Goal: Task Accomplishment & Management: Manage account settings

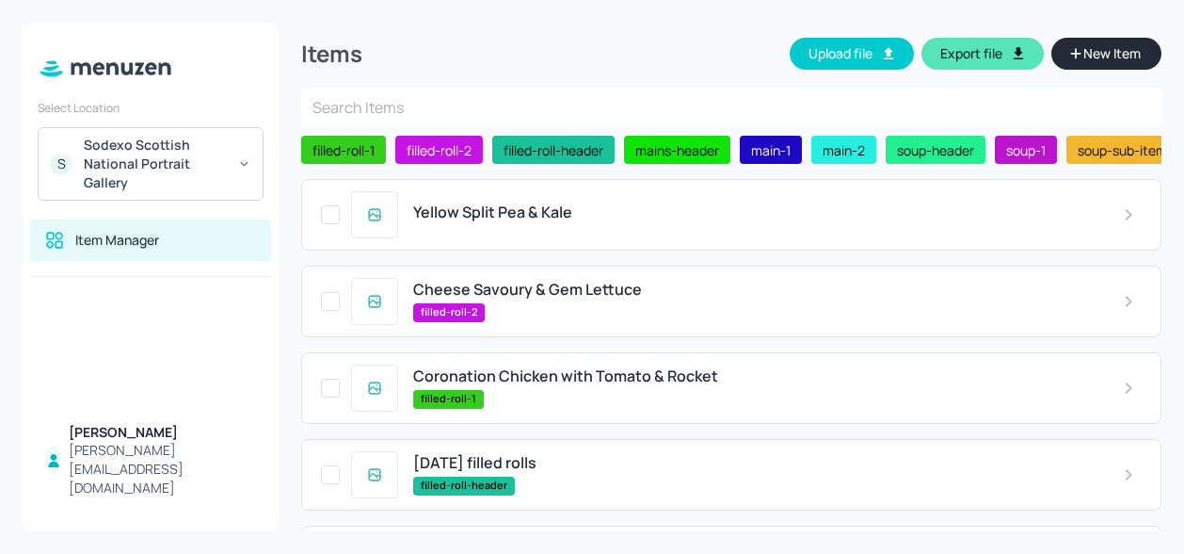
click at [525, 217] on span "Yellow Split Pea & Kale" at bounding box center [492, 212] width 159 height 18
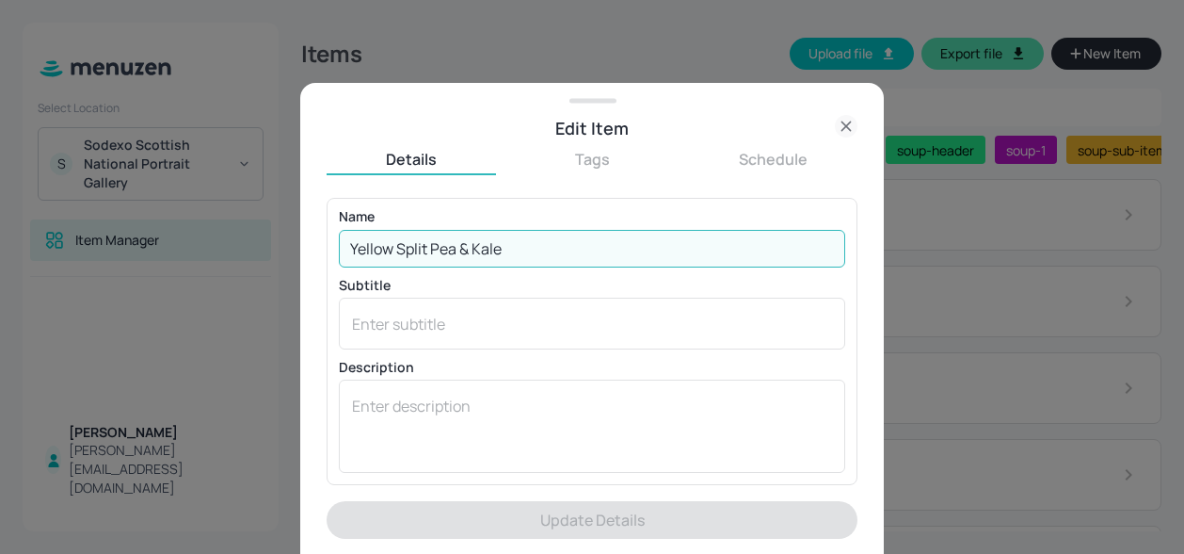
drag, startPoint x: 531, startPoint y: 255, endPoint x: 196, endPoint y: 238, distance: 335.6
click at [196, 238] on div "Edit Item Details Tags Schedule Name Yellow Split Pea & Kale ​ Subtitle x ​ Des…" at bounding box center [592, 277] width 1184 height 554
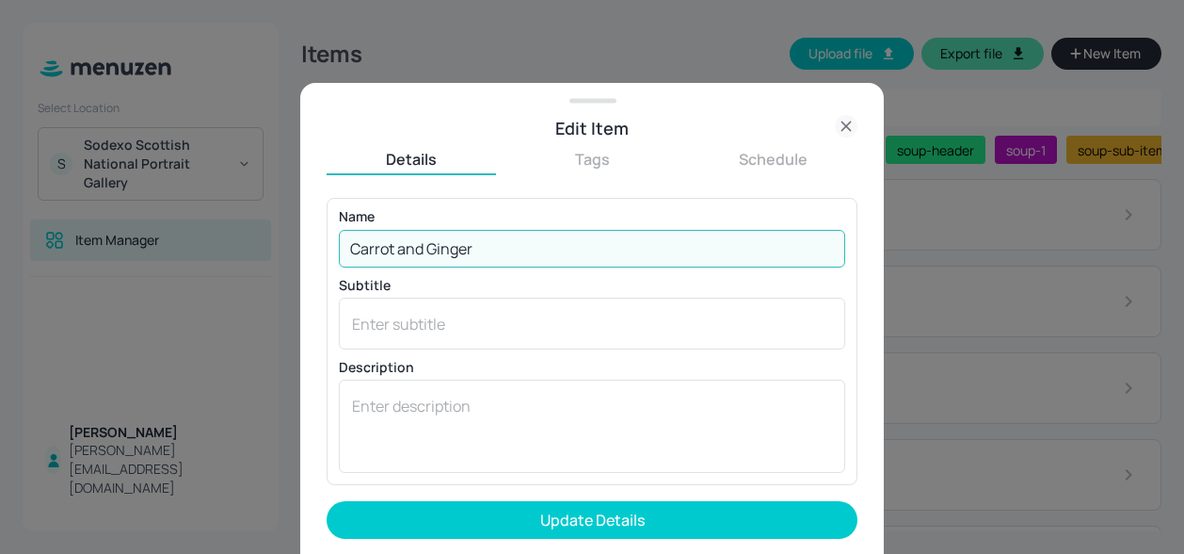
type input "Carrot and Ginger"
click at [767, 295] on div "Subtitle x ​" at bounding box center [592, 314] width 507 height 71
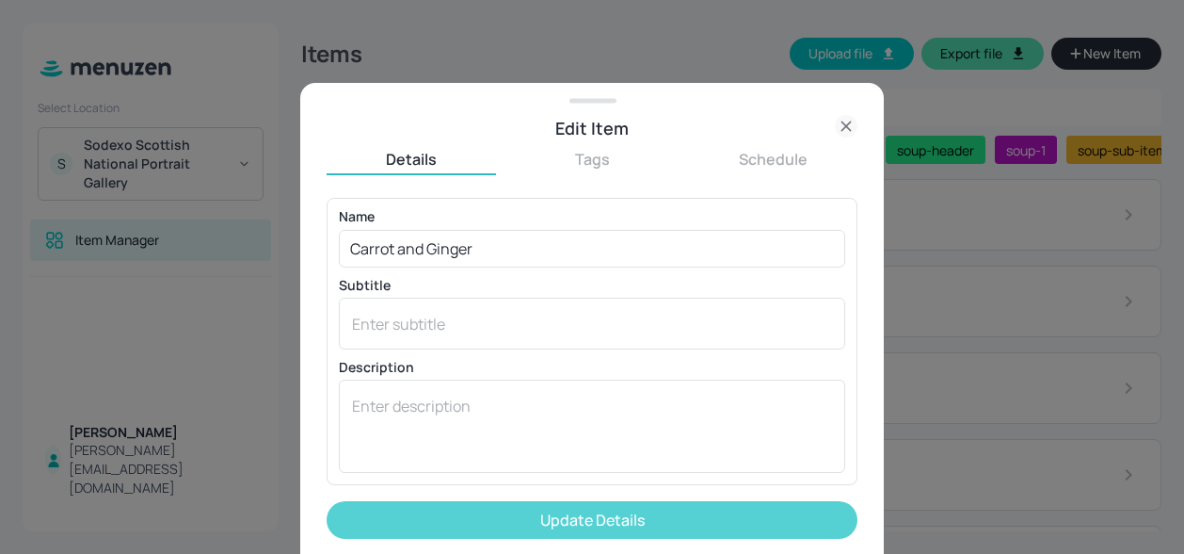
click at [676, 521] on button "Update Details" at bounding box center [592, 520] width 531 height 38
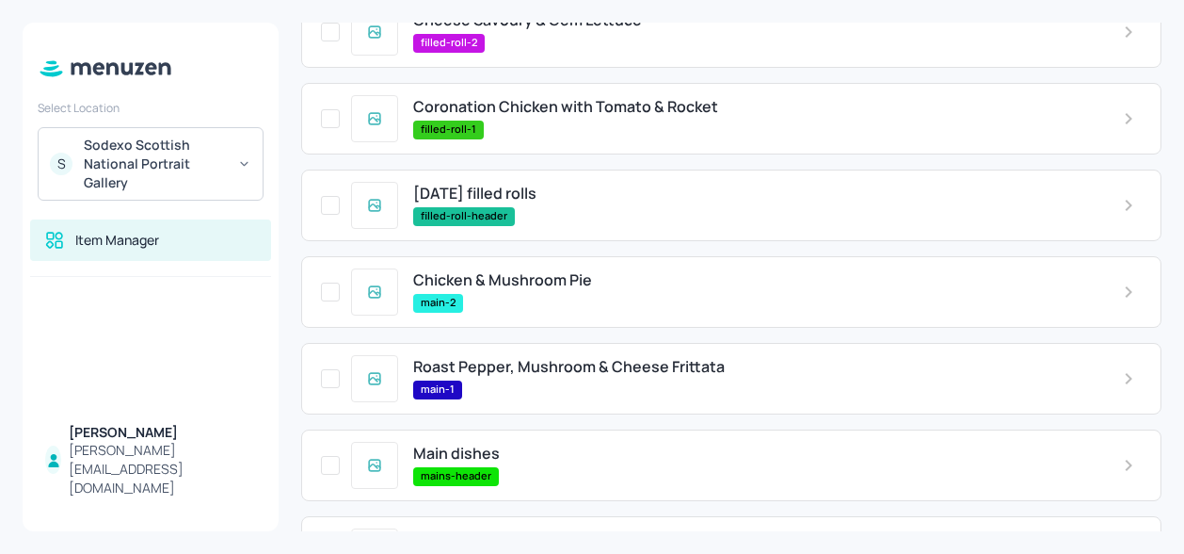
scroll to position [685, 0]
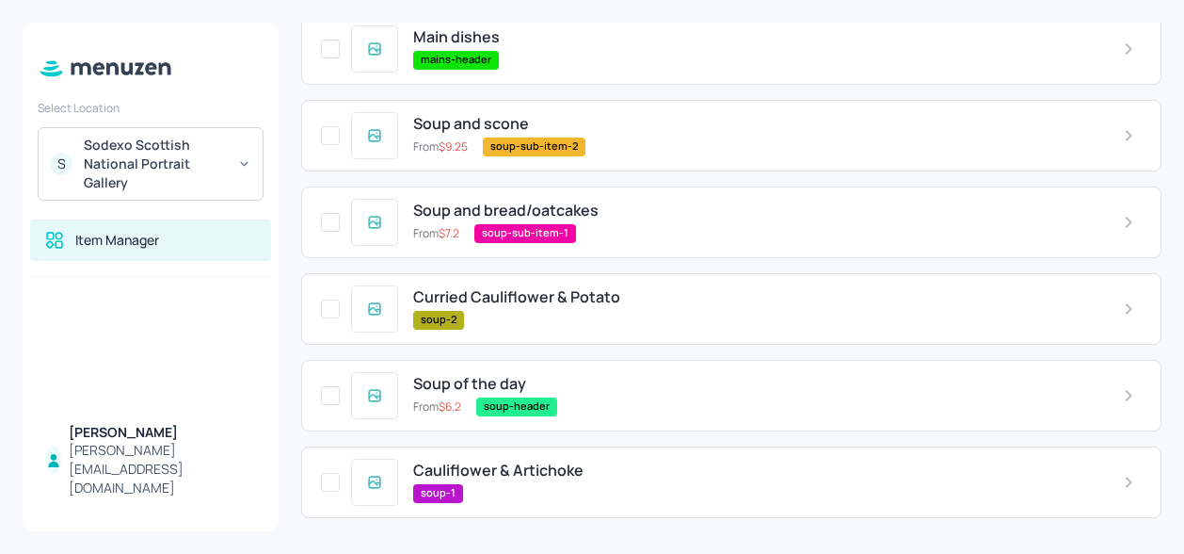
click at [525, 473] on span "Cauliflower & Artichoke" at bounding box center [498, 470] width 170 height 18
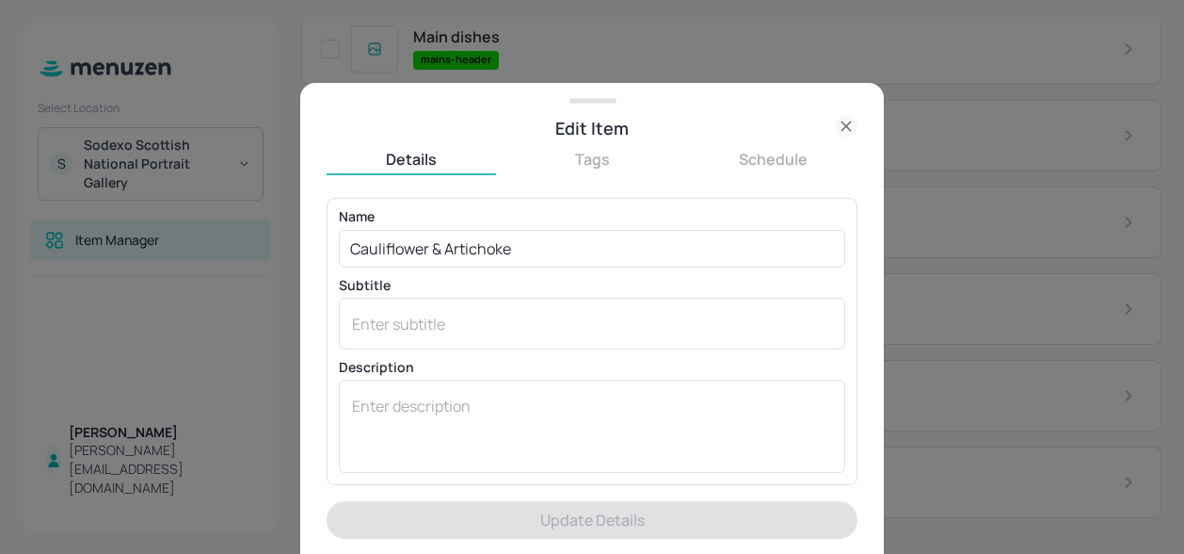
drag, startPoint x: 533, startPoint y: 246, endPoint x: 331, endPoint y: 246, distance: 201.5
click at [438, 250] on input "Cauliflower & Artichoke" at bounding box center [592, 249] width 507 height 38
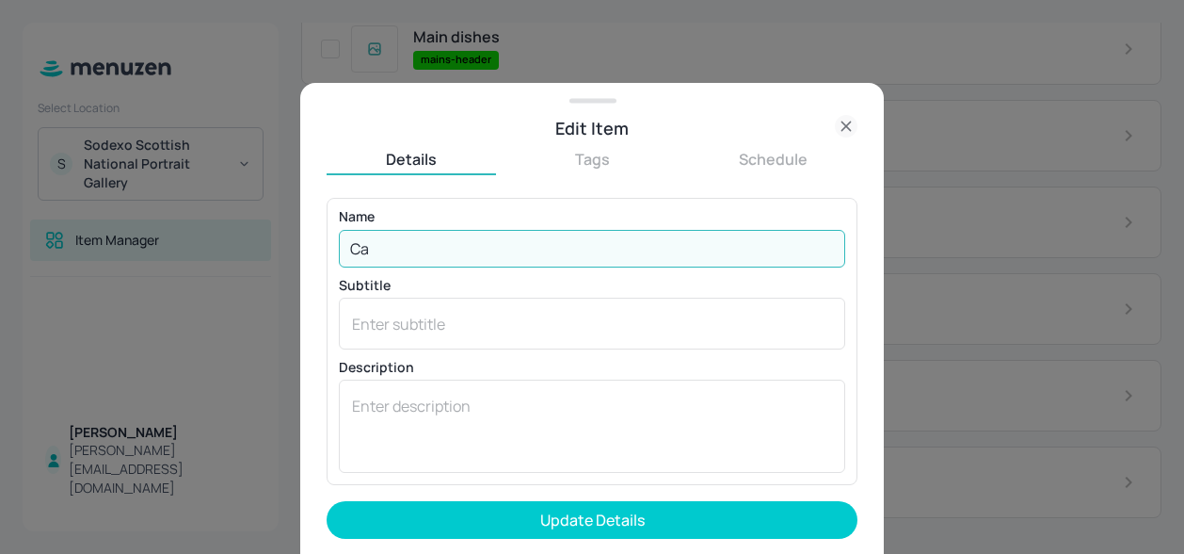
type input "C"
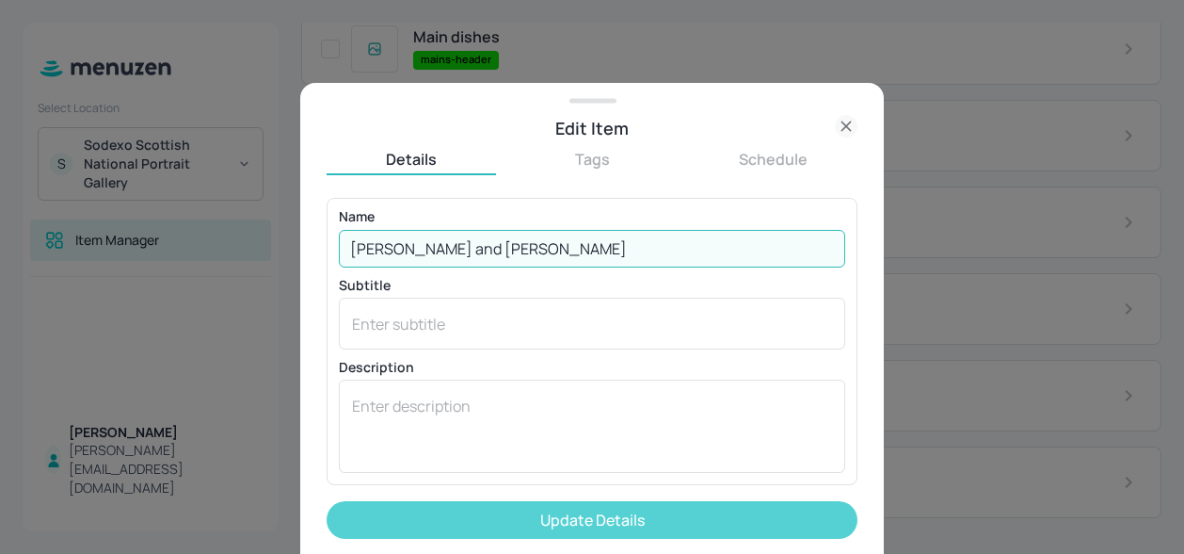
type input "[PERSON_NAME] and [PERSON_NAME]"
click at [599, 515] on button "Update Details" at bounding box center [592, 520] width 531 height 38
